Goal: Task Accomplishment & Management: Manage account settings

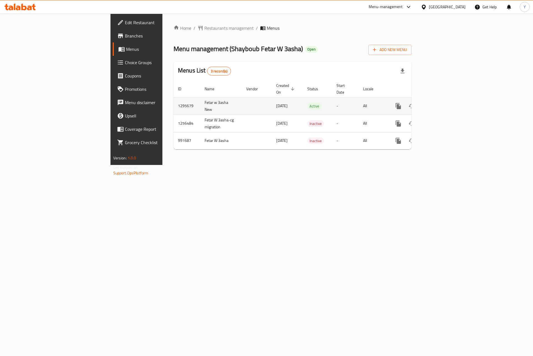
click at [442, 103] on icon "enhanced table" at bounding box center [438, 106] width 7 height 7
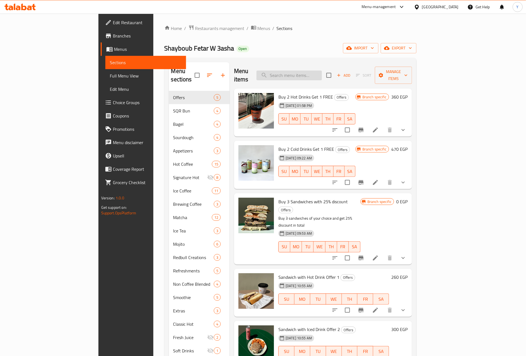
click at [322, 74] on input "search" at bounding box center [289, 75] width 65 height 10
paste input "Sandwich with Hot Drink Offer 1 ( For Hot Drink )"
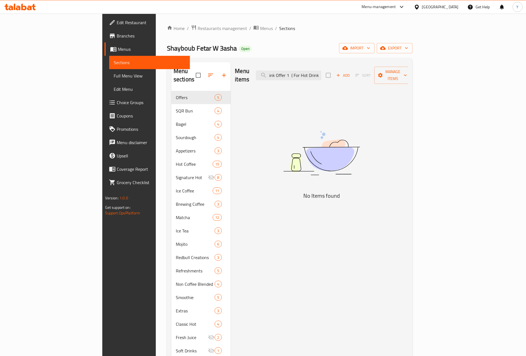
drag, startPoint x: 326, startPoint y: 71, endPoint x: 485, endPoint y: 85, distance: 158.9
click at [409, 85] on div "Menu items Sandwich with Hot Drink Offer 1 ( For Hot Drink ) Add Sort Manage it…" at bounding box center [320, 240] width 178 height 356
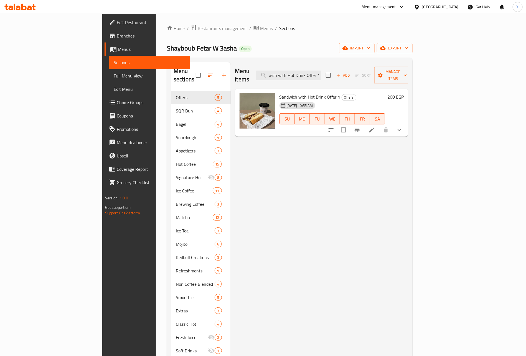
click at [281, 79] on div "Menu items Sandwich with Hot Drink Offer 1 Add Sort Manage items" at bounding box center [321, 75] width 173 height 26
click at [283, 93] on span "Sandwich with Hot Drink Offer 1" at bounding box center [310, 97] width 61 height 8
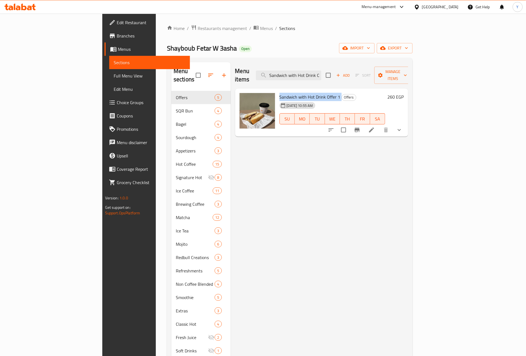
click at [283, 93] on span "Sandwich with Hot Drink Offer 1" at bounding box center [310, 97] width 61 height 8
click at [338, 77] on div "Menu items Sandwich with Hot Drink Offer 1 Add Sort Manage items" at bounding box center [321, 75] width 173 height 26
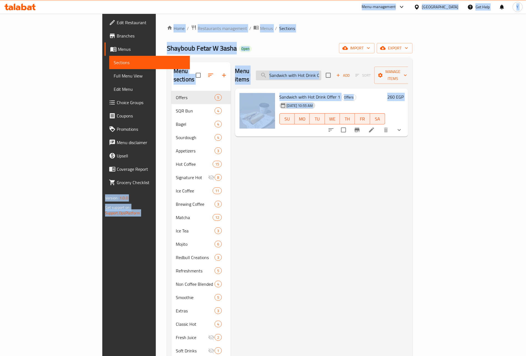
click at [322, 70] on input "Sandwich with Hot Drink Offer 1" at bounding box center [288, 75] width 65 height 10
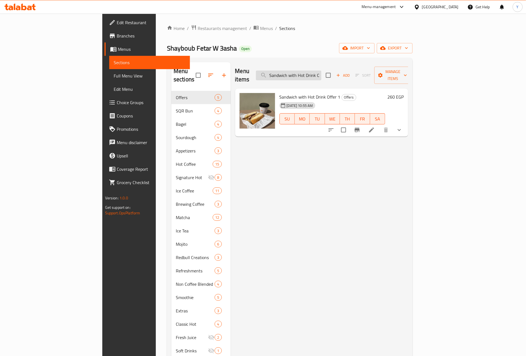
paste input "Iced Drink Offer 2"
type input "Sandwich with Iced Drink Offer 2"
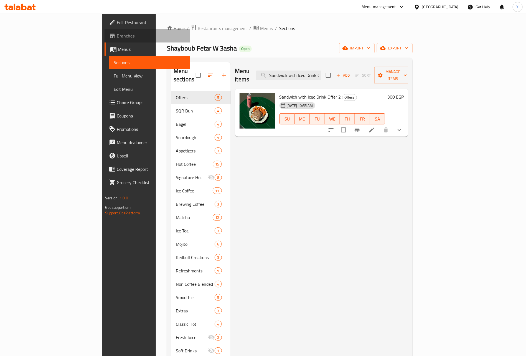
click at [117, 33] on span "Branches" at bounding box center [151, 35] width 69 height 7
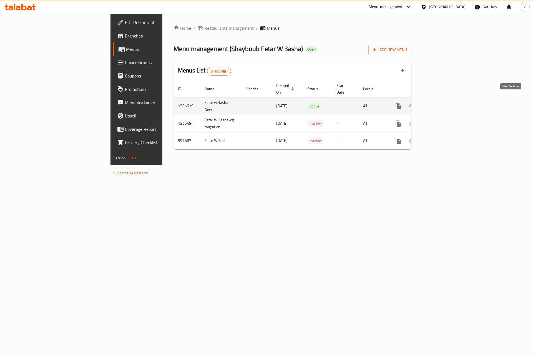
click at [442, 103] on icon "enhanced table" at bounding box center [438, 106] width 7 height 7
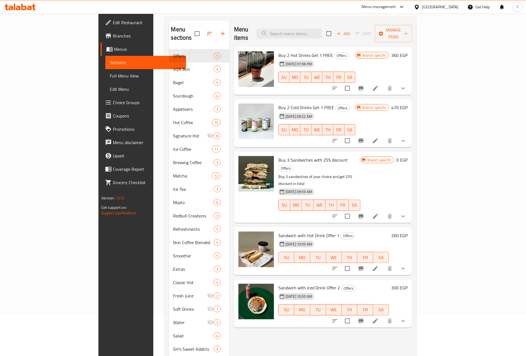
scroll to position [78, 0]
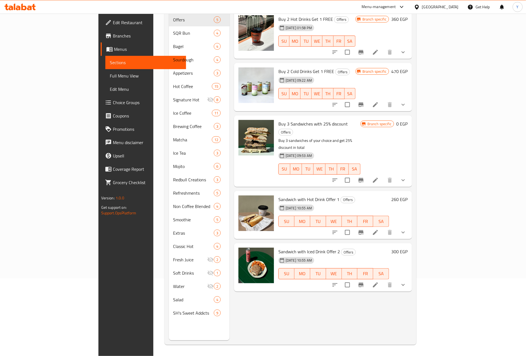
drag, startPoint x: 261, startPoint y: 184, endPoint x: 296, endPoint y: 185, distance: 35.5
click at [296, 205] on span "01-09-2025 10:55 AM" at bounding box center [299, 207] width 31 height 5
click at [284, 258] on span "01-09-2025 10:55 AM" at bounding box center [299, 260] width 31 height 5
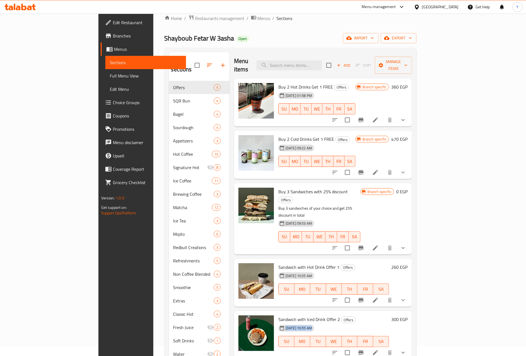
scroll to position [0, 0]
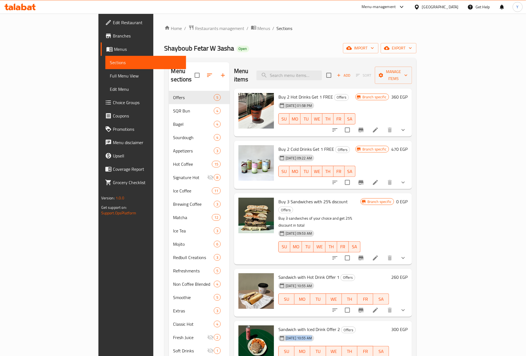
click at [368, 178] on button "Branch-specific-item" at bounding box center [361, 182] width 13 height 13
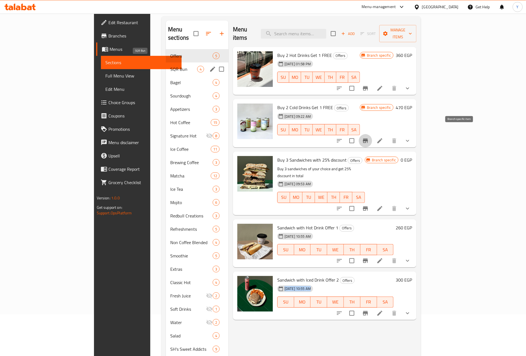
click at [170, 66] on span "SQR Bun" at bounding box center [183, 69] width 27 height 7
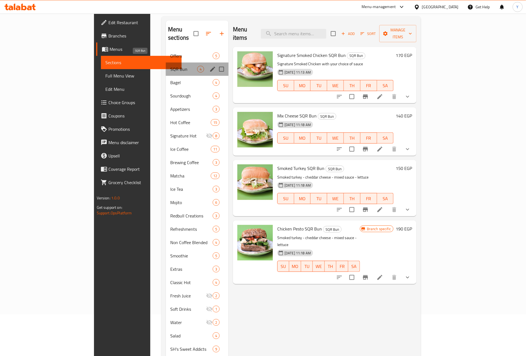
click at [170, 66] on span "SQR Bun" at bounding box center [183, 69] width 27 height 7
click at [166, 76] on div "Bagel 4" at bounding box center [197, 82] width 63 height 13
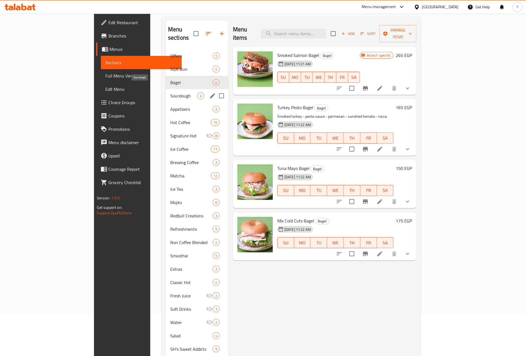
click at [170, 92] on span "Sourdough" at bounding box center [183, 95] width 27 height 7
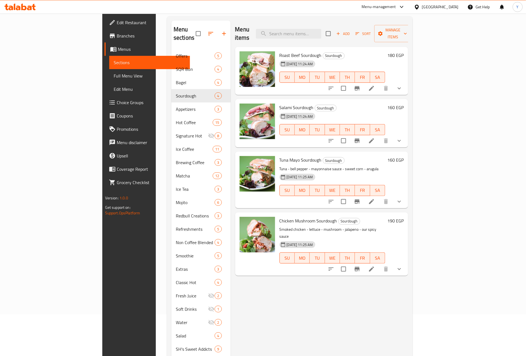
click at [315, 24] on div "Menu items Add Sort Manage items" at bounding box center [321, 34] width 173 height 26
click at [325, 38] on div "Menu items Add Sort Manage items" at bounding box center [321, 34] width 173 height 26
click at [322, 29] on input "search" at bounding box center [288, 34] width 65 height 10
type input "offer"
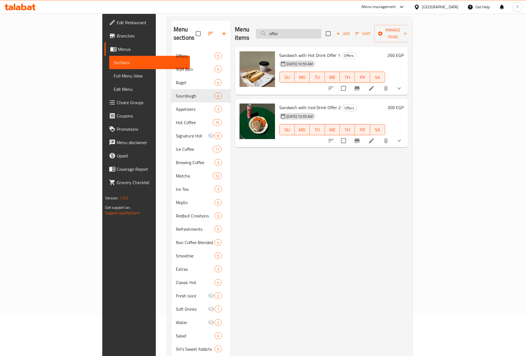
click at [302, 32] on input "offer" at bounding box center [288, 34] width 65 height 10
click at [322, 30] on input "offer" at bounding box center [288, 34] width 65 height 10
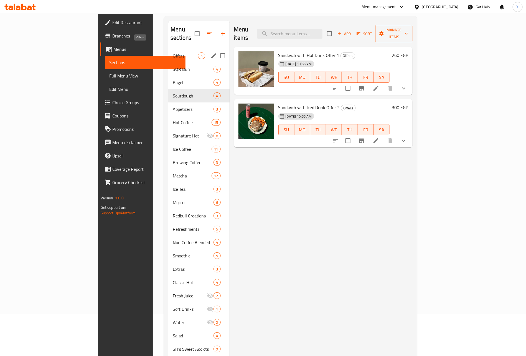
click at [173, 52] on span "Offers" at bounding box center [185, 55] width 25 height 7
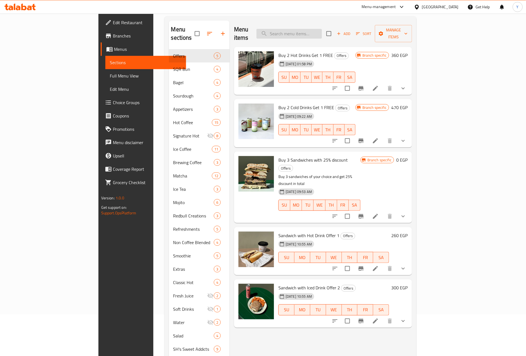
click at [317, 32] on input "search" at bounding box center [289, 34] width 65 height 10
type input "buy"
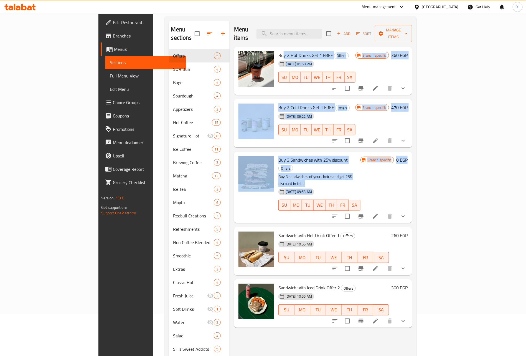
drag, startPoint x: 260, startPoint y: 45, endPoint x: 506, endPoint y: 177, distance: 279.4
click at [412, 61] on div "Buy 2 Hot Drinks Get 1 FREE Offers 29-07-2025 01:58 PM SU MO TU WE TH FR SA Bra…" at bounding box center [323, 54] width 178 height 14
click at [410, 87] on div at bounding box center [370, 88] width 82 height 13
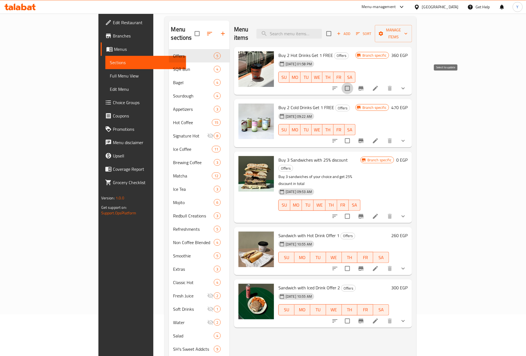
click at [354, 84] on input "checkbox" at bounding box center [348, 88] width 12 height 12
checkbox input "true"
click at [354, 136] on input "checkbox" at bounding box center [348, 141] width 12 height 12
checkbox input "true"
click at [354, 210] on input "checkbox" at bounding box center [348, 216] width 12 height 12
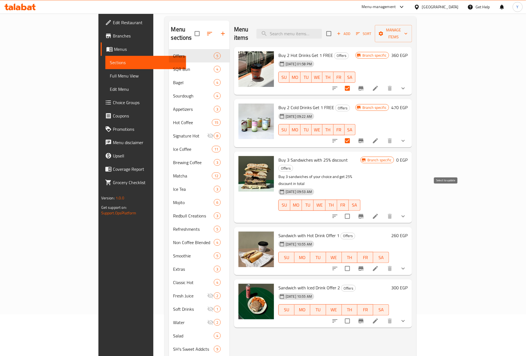
checkbox input "true"
click at [407, 137] on icon "show more" at bounding box center [403, 140] width 7 height 7
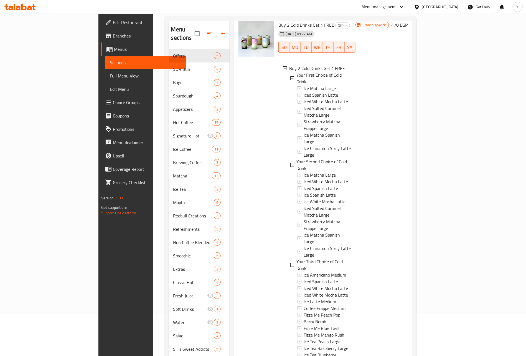
scroll to position [83, 0]
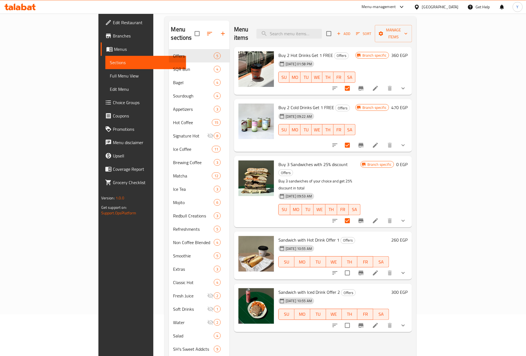
scroll to position [0, 0]
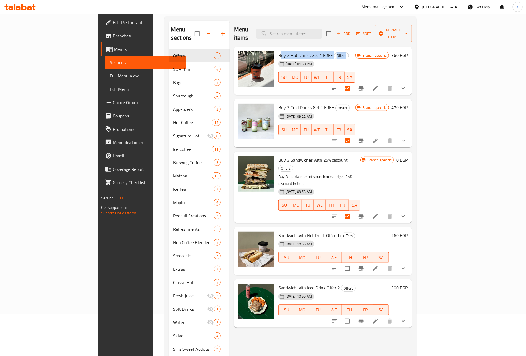
drag, startPoint x: 257, startPoint y: 45, endPoint x: 340, endPoint y: 44, distance: 82.7
click at [340, 51] on h6 "Buy 2 Hot Drinks Get 1 FREE Offers" at bounding box center [317, 55] width 77 height 8
click at [285, 58] on div "29-07-2025 01:58 PM" at bounding box center [286, 63] width 21 height 11
click at [287, 51] on span "Buy 2 Hot Drinks Get 1 FREE" at bounding box center [306, 55] width 55 height 8
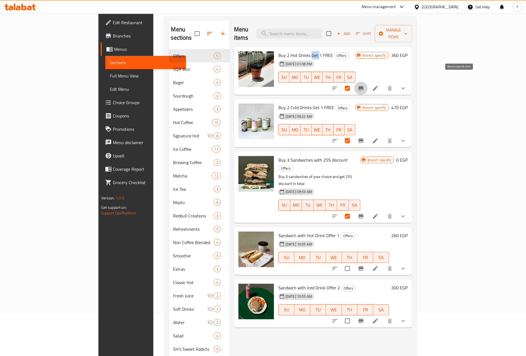
click at [364, 86] on icon "Branch-specific-item" at bounding box center [361, 88] width 5 height 4
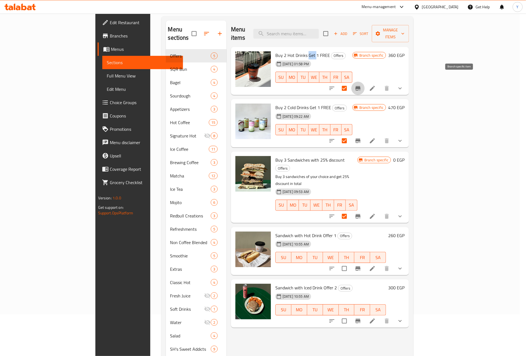
click at [362, 137] on icon "Branch-specific-item" at bounding box center [358, 140] width 7 height 7
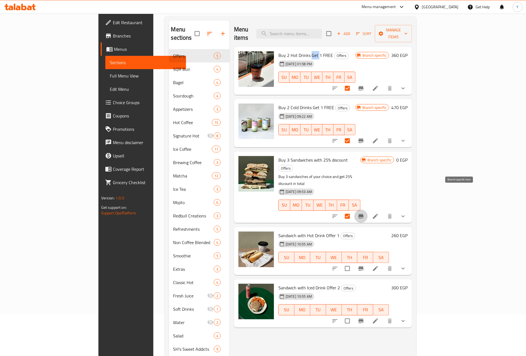
click at [365, 213] on icon "Branch-specific-item" at bounding box center [361, 216] width 7 height 7
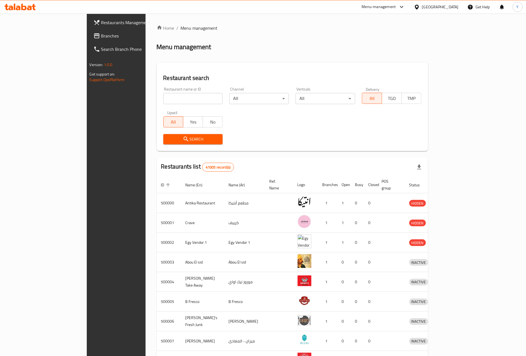
click at [163, 92] on div "Restaurant name or ID Restaurant name or ID" at bounding box center [193, 95] width 60 height 17
click at [160, 108] on div "Upsell All Yes No" at bounding box center [193, 118] width 66 height 23
paste input "702425"
click at [163, 101] on input "search" at bounding box center [193, 98] width 60 height 11
type input "702425"
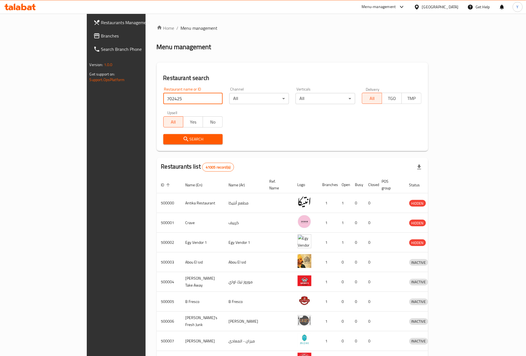
click button "Search" at bounding box center [193, 139] width 60 height 10
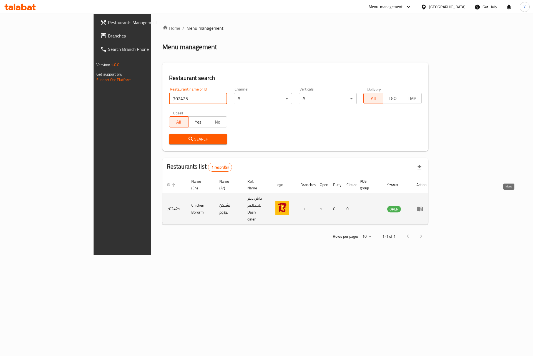
click at [423, 207] on icon "enhanced table" at bounding box center [420, 209] width 6 height 5
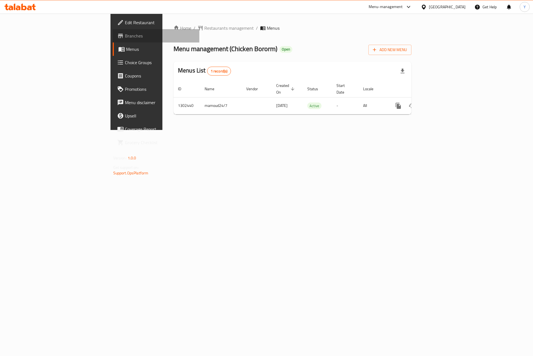
click at [125, 35] on span "Branches" at bounding box center [160, 35] width 70 height 7
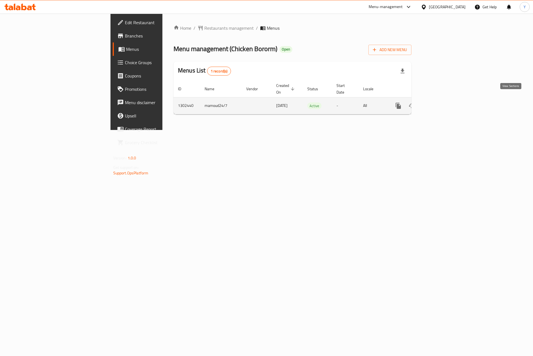
click at [442, 102] on icon "enhanced table" at bounding box center [438, 105] width 7 height 7
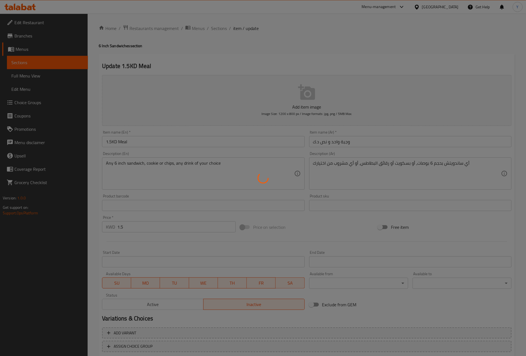
click at [249, 118] on div at bounding box center [263, 178] width 526 height 356
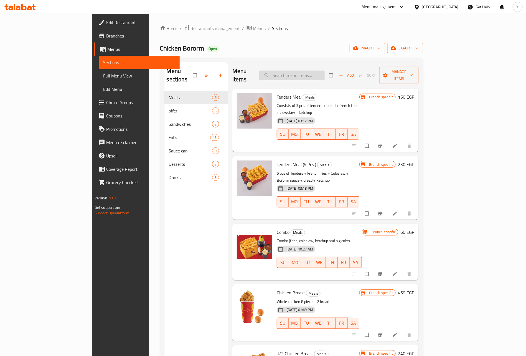
click at [325, 71] on input "search" at bounding box center [291, 75] width 65 height 10
paste input "broast"
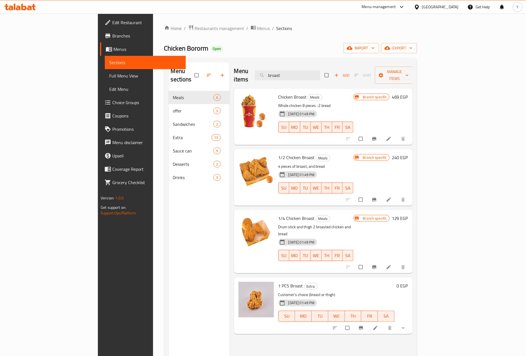
type input "broast"
click at [411, 322] on button "show more" at bounding box center [403, 328] width 13 height 12
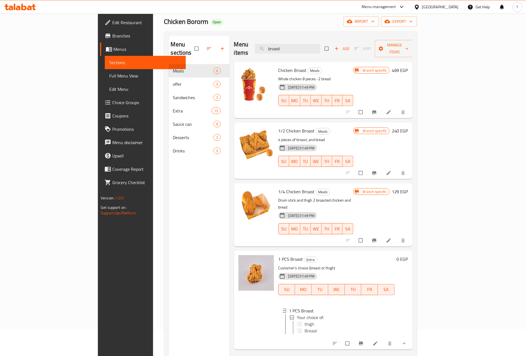
scroll to position [42, 0]
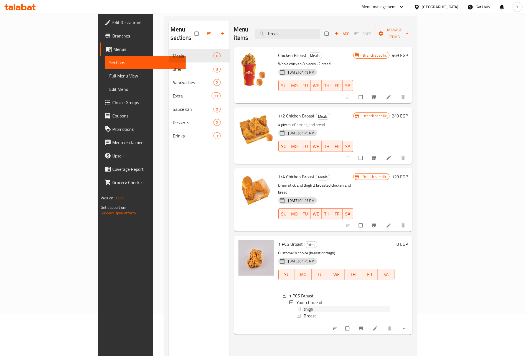
click at [304, 306] on div "thigh" at bounding box center [347, 309] width 87 height 7
click at [304, 312] on span "Breast" at bounding box center [310, 315] width 12 height 7
click at [304, 306] on div "thigh" at bounding box center [347, 309] width 87 height 7
click at [304, 312] on div "Breast" at bounding box center [347, 315] width 87 height 7
click at [279, 250] on p "Customer's choice (breast or thigh)" at bounding box center [337, 253] width 116 height 7
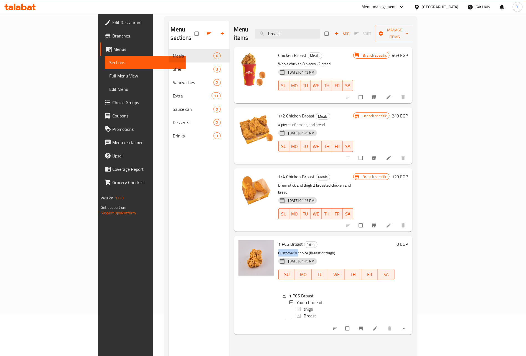
click at [279, 250] on p "Customer's choice (breast or thigh)" at bounding box center [337, 253] width 116 height 7
drag, startPoint x: 259, startPoint y: 238, endPoint x: 278, endPoint y: 238, distance: 19.4
click at [279, 250] on p "Customer's choice (breast or thigh)" at bounding box center [337, 253] width 116 height 7
click at [112, 34] on span "Branches" at bounding box center [146, 35] width 69 height 7
